Goal: Task Accomplishment & Management: Manage account settings

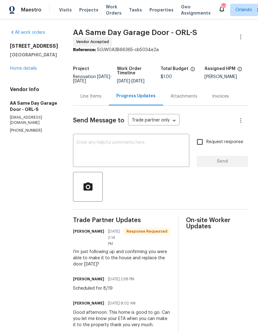
scroll to position [20, 0]
click at [18, 66] on link "Home details" at bounding box center [23, 68] width 27 height 4
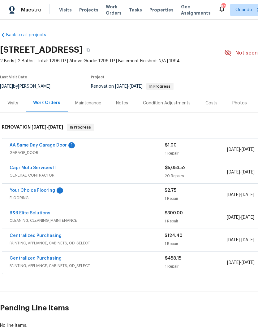
click at [18, 143] on link "AA Same Day Garage Door" at bounding box center [38, 145] width 57 height 4
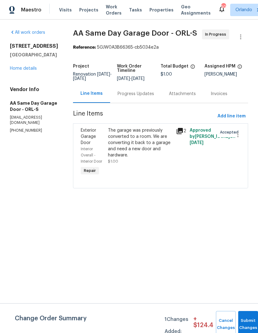
click at [151, 138] on div "The garage was previously converted to a room. We are converting it back to a g…" at bounding box center [140, 142] width 64 height 31
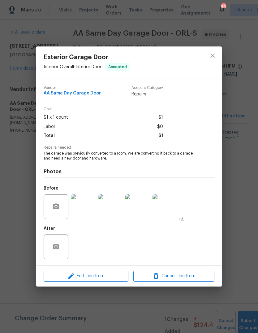
click at [88, 214] on img at bounding box center [83, 206] width 25 height 25
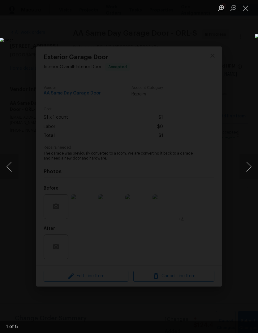
click at [247, 167] on button "Next image" at bounding box center [249, 166] width 19 height 25
click at [247, 170] on button "Next image" at bounding box center [249, 166] width 19 height 25
click at [246, 170] on button "Next image" at bounding box center [249, 166] width 19 height 25
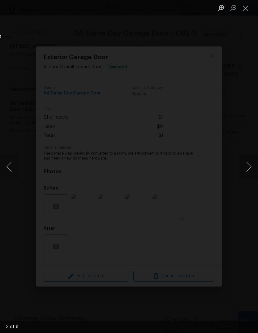
click at [246, 169] on button "Next image" at bounding box center [249, 166] width 19 height 25
click at [247, 164] on button "Next image" at bounding box center [249, 166] width 19 height 25
click at [247, 163] on button "Next image" at bounding box center [249, 166] width 19 height 25
click at [245, 165] on button "Next image" at bounding box center [249, 166] width 19 height 25
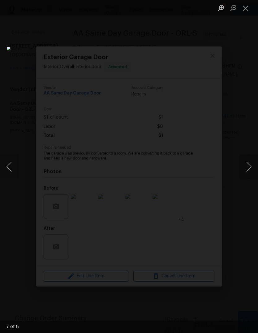
click at [247, 167] on button "Next image" at bounding box center [249, 166] width 19 height 25
click at [245, 167] on button "Next image" at bounding box center [249, 166] width 19 height 25
click at [246, 170] on button "Next image" at bounding box center [249, 166] width 19 height 25
click at [245, 172] on button "Next image" at bounding box center [249, 166] width 19 height 25
click at [245, 173] on button "Next image" at bounding box center [249, 166] width 19 height 25
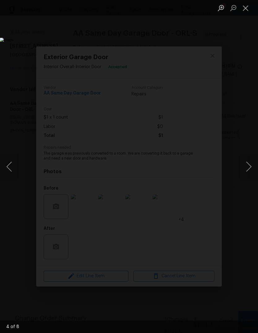
click at [245, 173] on button "Next image" at bounding box center [249, 166] width 19 height 25
click at [246, 171] on button "Next image" at bounding box center [249, 166] width 19 height 25
click at [246, 175] on button "Next image" at bounding box center [249, 166] width 19 height 25
click at [245, 175] on button "Next image" at bounding box center [249, 166] width 19 height 25
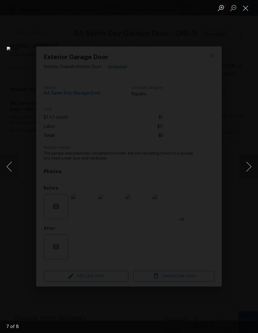
click at [245, 171] on button "Next image" at bounding box center [249, 166] width 19 height 25
click at [245, 11] on button "Close lightbox" at bounding box center [246, 7] width 12 height 11
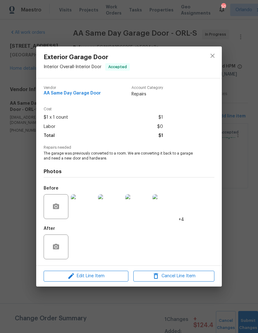
click at [249, 212] on div "Exterior Garage Door Interior Overall - Interior Door Accepted Vendor AA Same D…" at bounding box center [129, 166] width 258 height 333
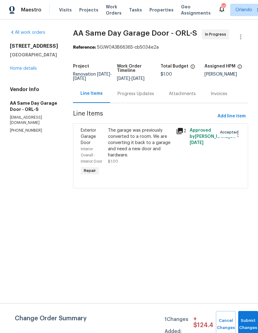
click at [140, 93] on div "Progress Updates" at bounding box center [135, 94] width 51 height 18
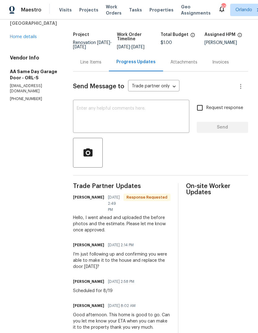
scroll to position [31, 0]
click at [101, 64] on div "Line Items" at bounding box center [91, 62] width 36 height 18
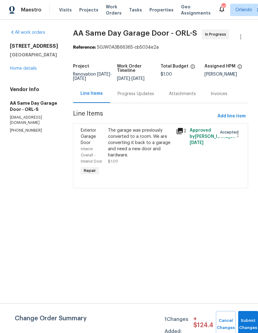
click at [171, 157] on div "The garage was previously converted to a room. We are converting it back to a g…" at bounding box center [140, 142] width 64 height 31
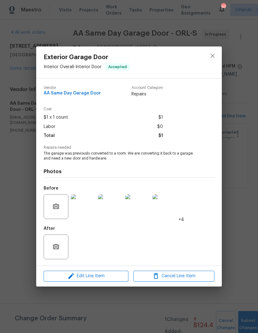
click at [167, 209] on img at bounding box center [165, 206] width 25 height 25
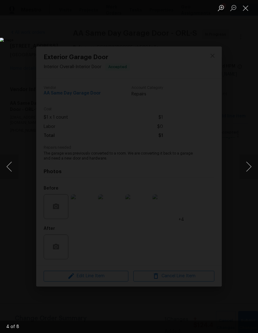
click at [248, 169] on button "Next image" at bounding box center [249, 166] width 19 height 25
click at [242, 169] on button "Next image" at bounding box center [249, 166] width 19 height 25
click at [241, 172] on button "Next image" at bounding box center [249, 166] width 19 height 25
click at [245, 168] on button "Next image" at bounding box center [249, 166] width 19 height 25
click at [245, 169] on button "Next image" at bounding box center [249, 166] width 19 height 25
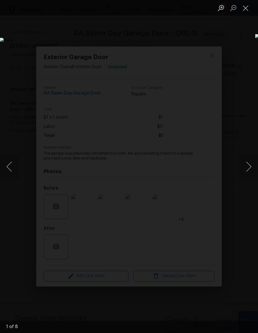
click at [245, 169] on button "Next image" at bounding box center [249, 166] width 19 height 25
click at [243, 169] on button "Next image" at bounding box center [249, 166] width 19 height 25
click at [245, 167] on button "Next image" at bounding box center [249, 166] width 19 height 25
click at [244, 167] on button "Next image" at bounding box center [249, 166] width 19 height 25
click at [246, 168] on button "Next image" at bounding box center [249, 166] width 19 height 25
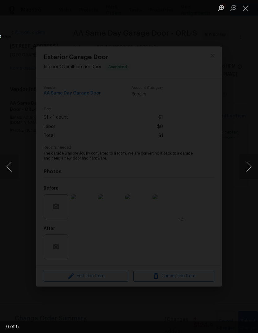
click at [244, 169] on button "Next image" at bounding box center [249, 166] width 19 height 25
click at [244, 170] on button "Next image" at bounding box center [249, 166] width 19 height 25
click at [242, 170] on button "Next image" at bounding box center [249, 166] width 19 height 25
click at [244, 170] on button "Next image" at bounding box center [249, 166] width 19 height 25
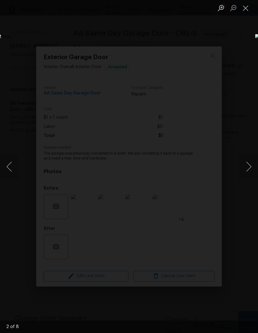
click at [243, 170] on button "Next image" at bounding box center [249, 166] width 19 height 25
click at [246, 171] on button "Next image" at bounding box center [249, 166] width 19 height 25
click at [244, 168] on button "Next image" at bounding box center [249, 166] width 19 height 25
click at [243, 171] on button "Next image" at bounding box center [249, 166] width 19 height 25
click at [248, 159] on button "Next image" at bounding box center [249, 166] width 19 height 25
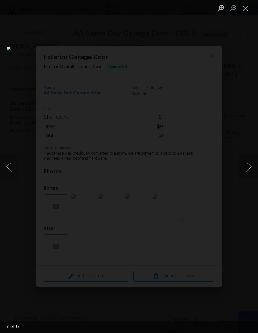
click at [246, 11] on button "Close lightbox" at bounding box center [246, 7] width 12 height 11
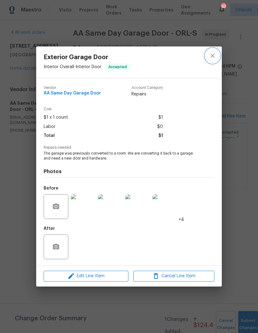
click at [211, 58] on icon "close" at bounding box center [212, 55] width 7 height 7
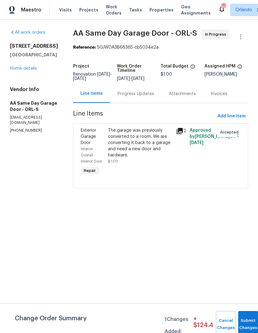
click at [153, 97] on div "Progress Updates" at bounding box center [136, 94] width 37 height 6
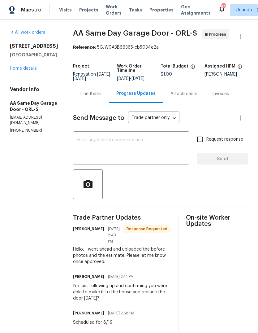
click at [101, 103] on div "Line Items" at bounding box center [91, 94] width 36 height 18
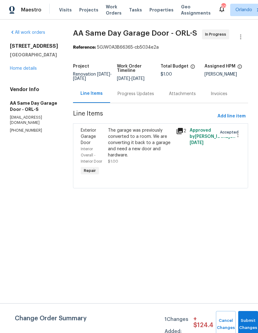
click at [114, 142] on div "The garage was previously converted to a room. We are converting it back to a g…" at bounding box center [140, 151] width 68 height 53
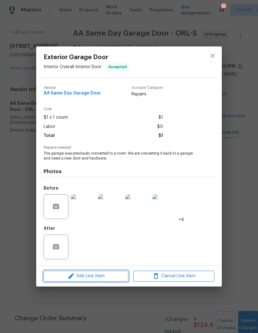
click at [83, 276] on span "Edit Line Item" at bounding box center [86, 276] width 81 height 8
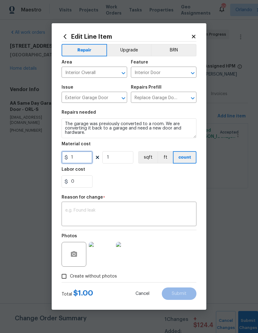
click at [87, 156] on input "1" at bounding box center [77, 157] width 31 height 12
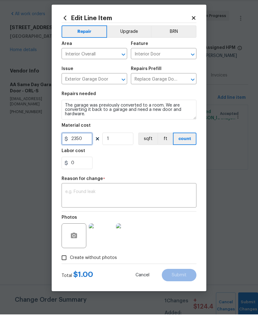
type input "2350"
click at [150, 203] on div "x ​" at bounding box center [129, 214] width 135 height 23
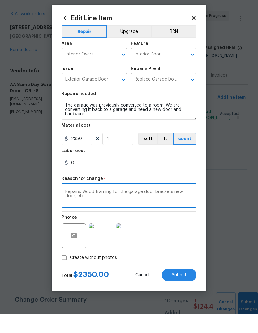
type textarea "Repairs. Wood framing for the garage door brackets new door, etc.."
click at [185, 175] on div "0" at bounding box center [129, 181] width 135 height 12
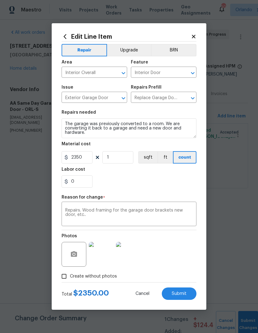
click at [179, 291] on button "Submit" at bounding box center [179, 293] width 35 height 12
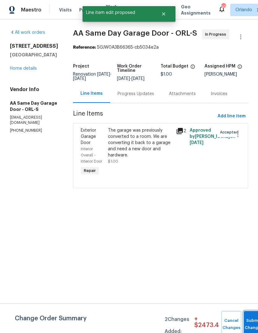
click at [250, 318] on button "Submit Changes" at bounding box center [254, 324] width 20 height 27
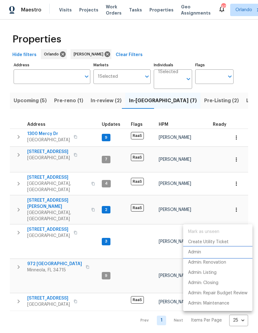
click at [222, 252] on li "Admin" at bounding box center [217, 252] width 69 height 10
